Goal: Transaction & Acquisition: Book appointment/travel/reservation

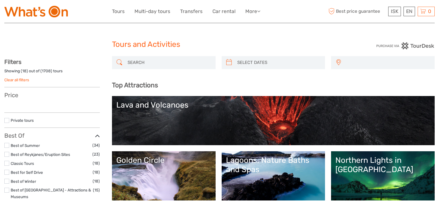
select select
click at [191, 8] on link "Transfers" at bounding box center [191, 11] width 23 height 8
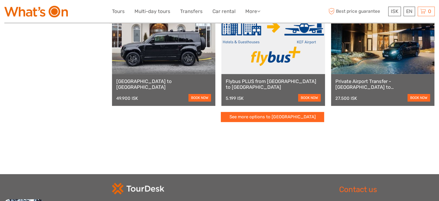
scroll to position [173, 0]
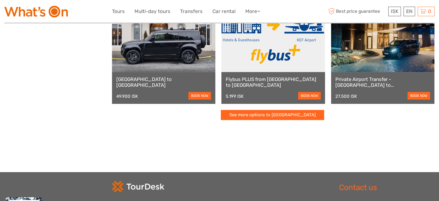
click at [297, 55] on link at bounding box center [273, 40] width 103 height 64
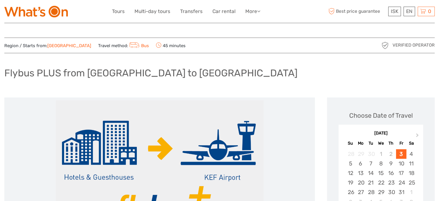
click at [136, 77] on h1 "Flybus PLUS from [GEOGRAPHIC_DATA] to [GEOGRAPHIC_DATA]" at bounding box center [150, 73] width 293 height 12
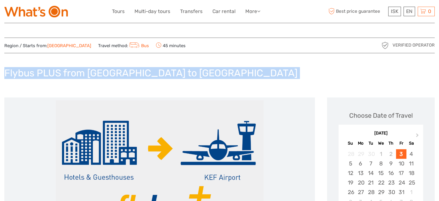
click at [136, 77] on h1 "Flybus PLUS from Reykjavik Hotel to Keflavik Airport" at bounding box center [150, 73] width 293 height 12
copy div "Flybus PLUS from Reykjavik Hotel to Keflavik Airport"
